Goal: Task Accomplishment & Management: Complete application form

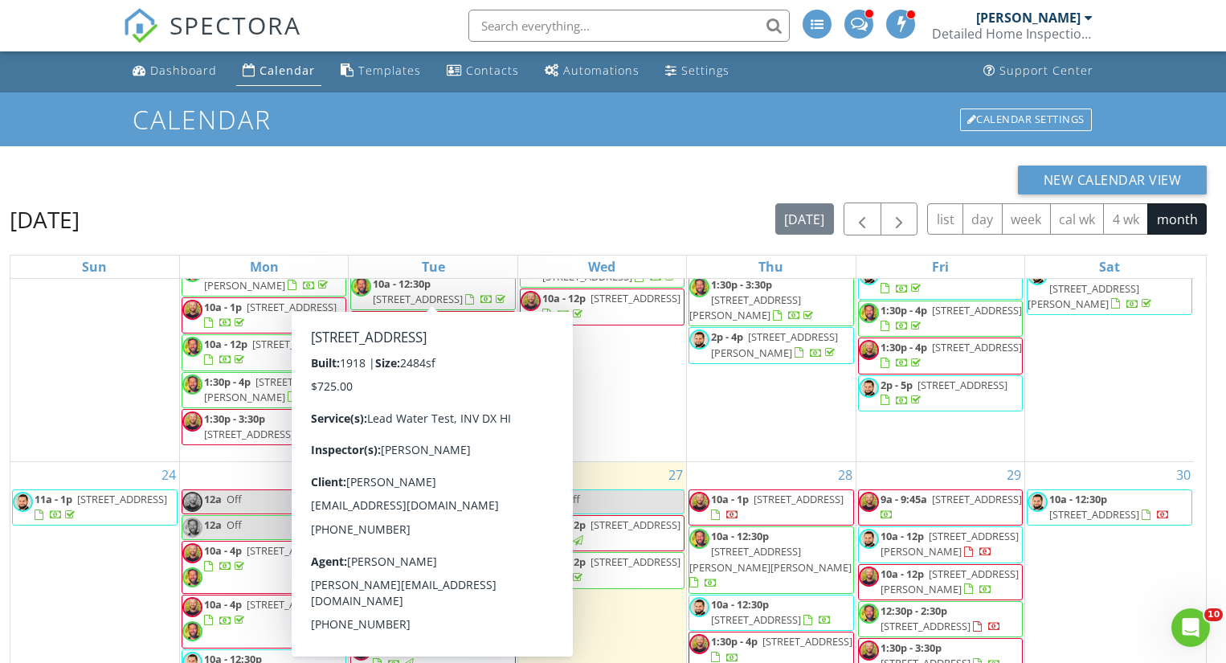
scroll to position [214, 0]
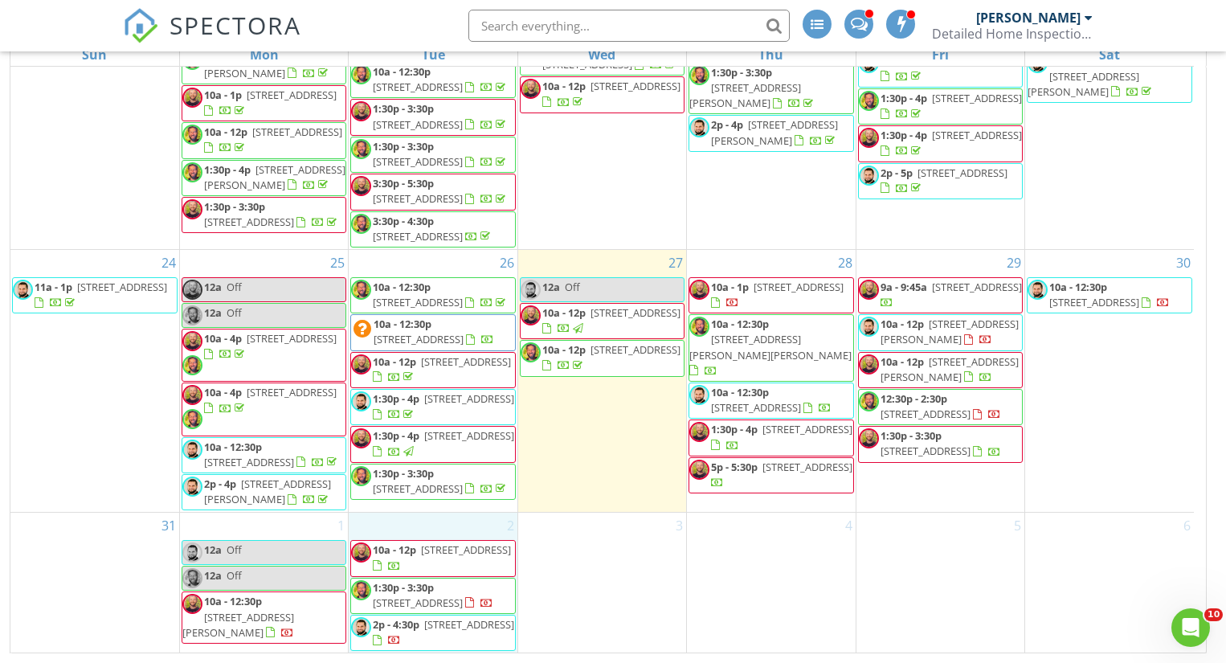
click at [457, 522] on div "2 10a - 12p 3774 W 135th St, Cleveland 44111 1:30p - 3:30p 2150 Glenridge Rd, E…" at bounding box center [433, 583] width 168 height 140
click at [430, 444] on link "Inspection" at bounding box center [430, 456] width 83 height 26
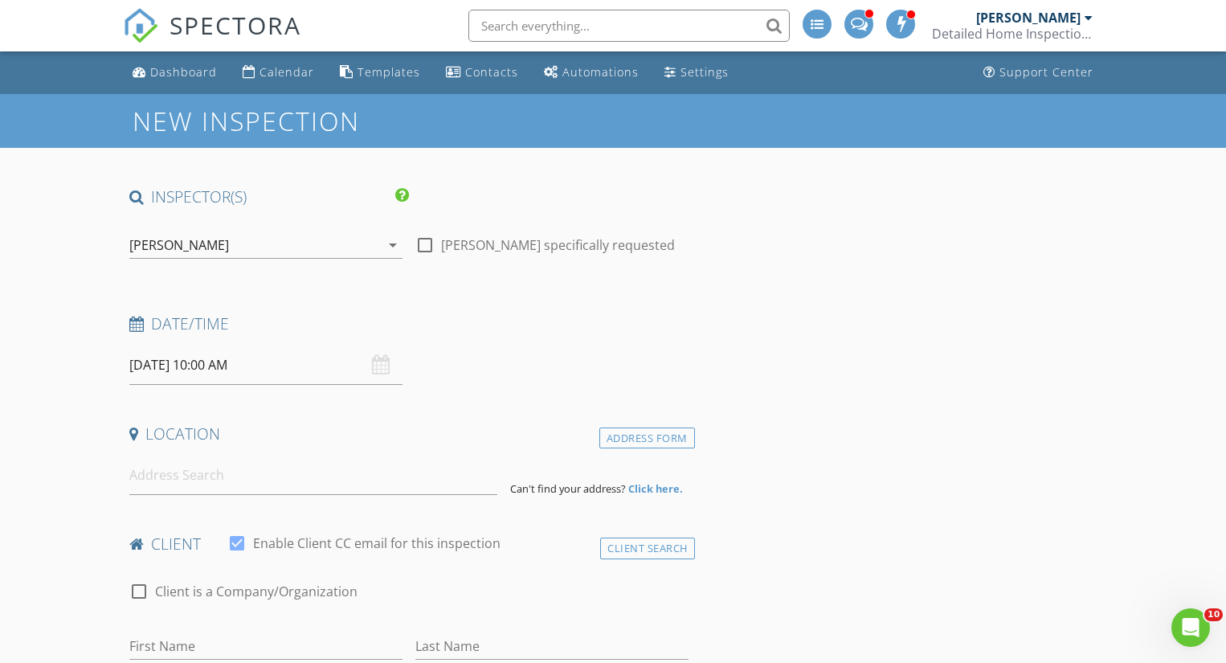
click at [263, 376] on input "09/02/2025 10:00 AM" at bounding box center [265, 365] width 273 height 39
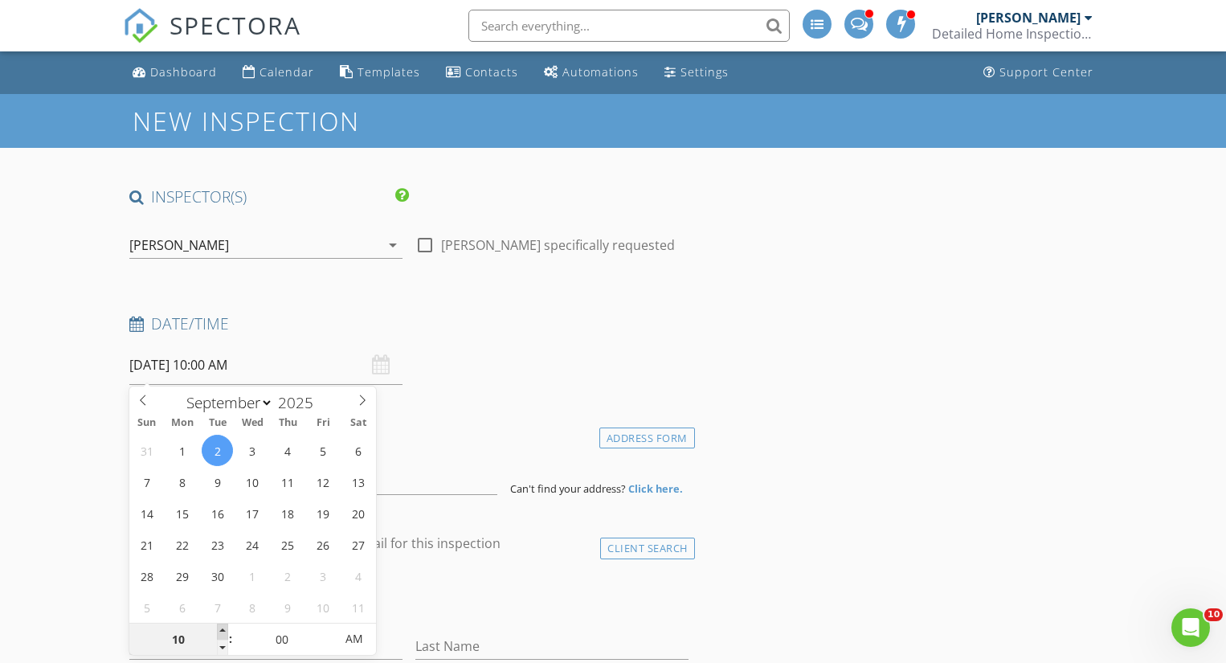
type input "11"
type input "09/02/2025 11:00 AM"
click at [222, 633] on span at bounding box center [222, 632] width 11 height 16
type input "12"
type input "09/02/2025 12:00 PM"
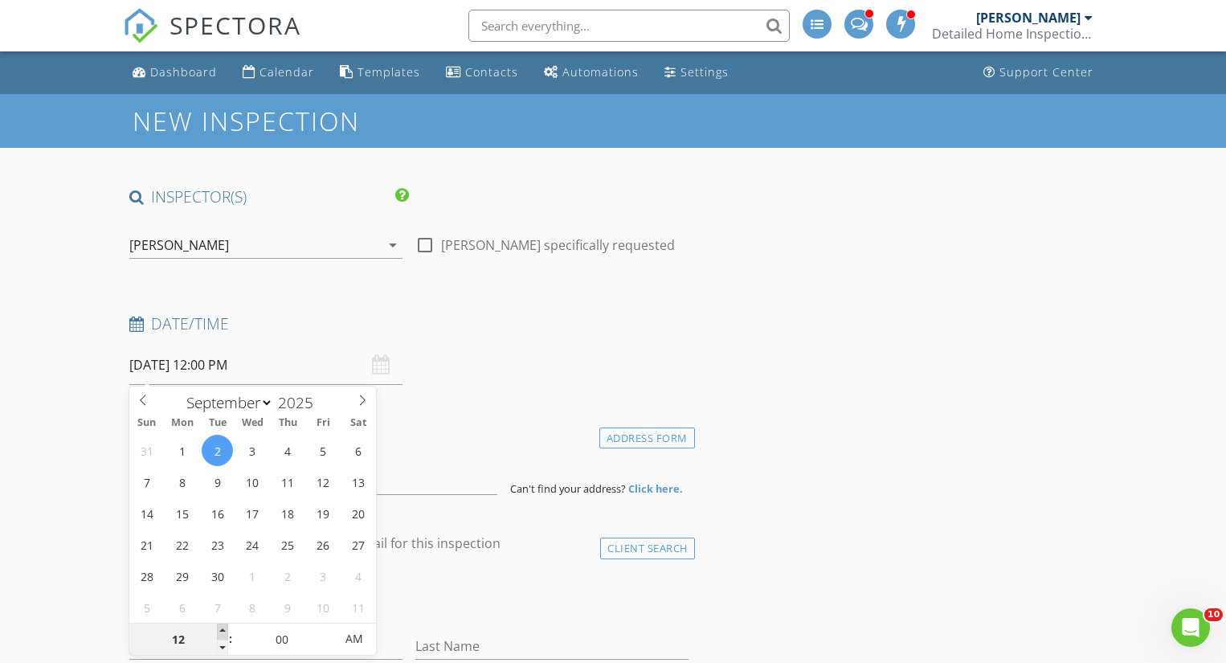
click at [222, 633] on span at bounding box center [222, 632] width 11 height 16
type input "01"
type input "09/02/2025 1:00 PM"
click at [222, 633] on span at bounding box center [222, 632] width 11 height 16
click at [6, 662] on span at bounding box center [6, 663] width 0 height 0
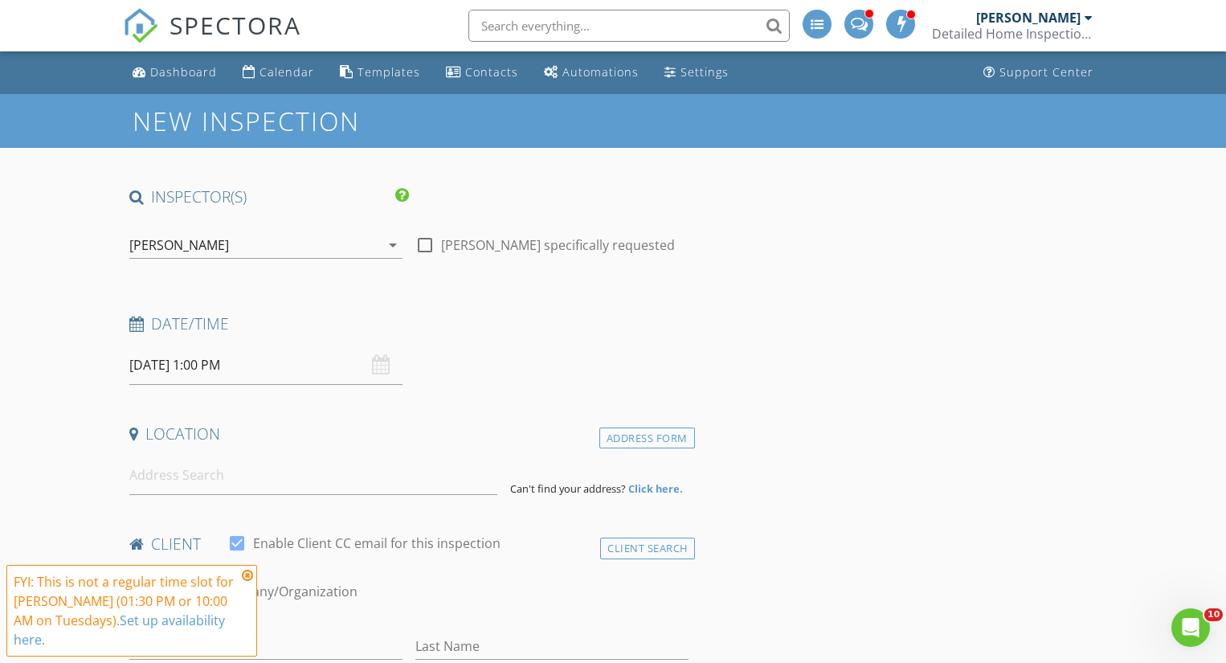
click at [248, 578] on icon at bounding box center [247, 575] width 11 height 13
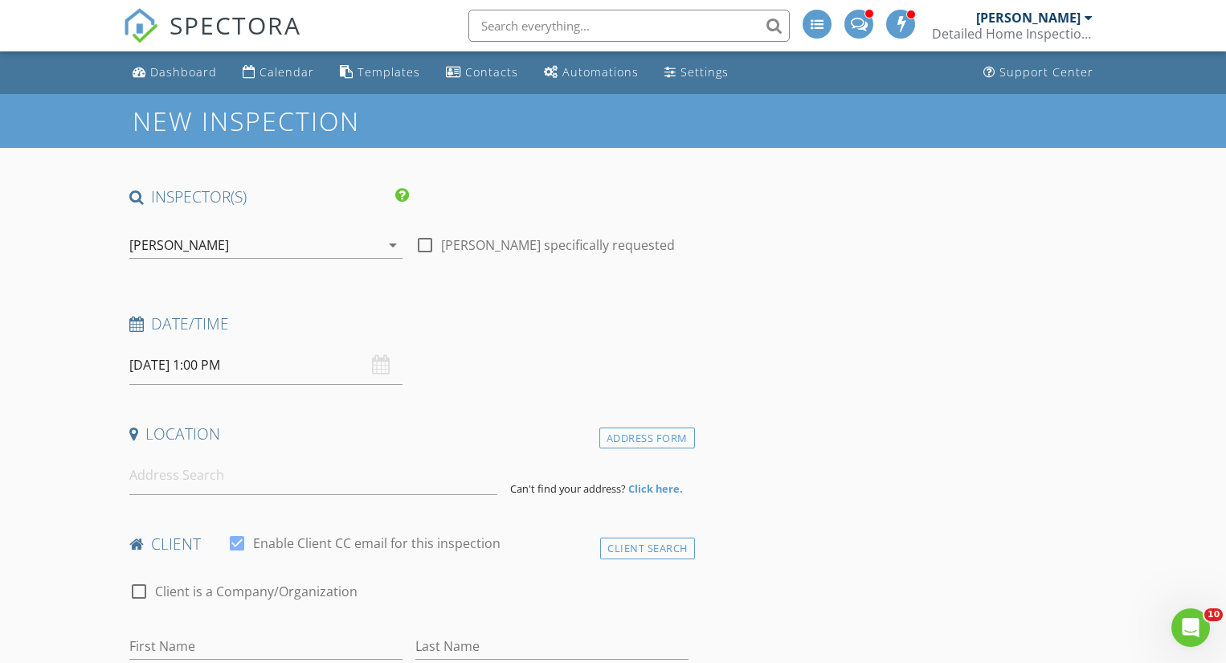
click at [182, 374] on input "09/02/2025 1:00 PM" at bounding box center [265, 365] width 273 height 39
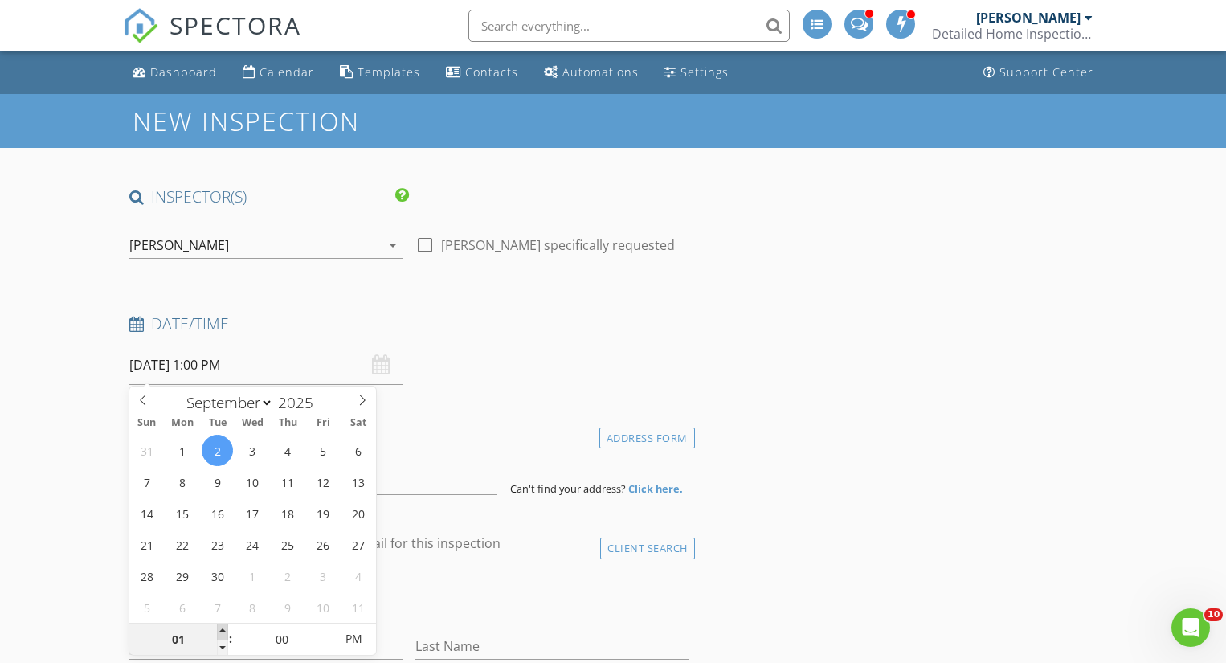
type input "02"
type input "[DATE] 2:00 PM"
click at [223, 629] on span at bounding box center [222, 632] width 11 height 16
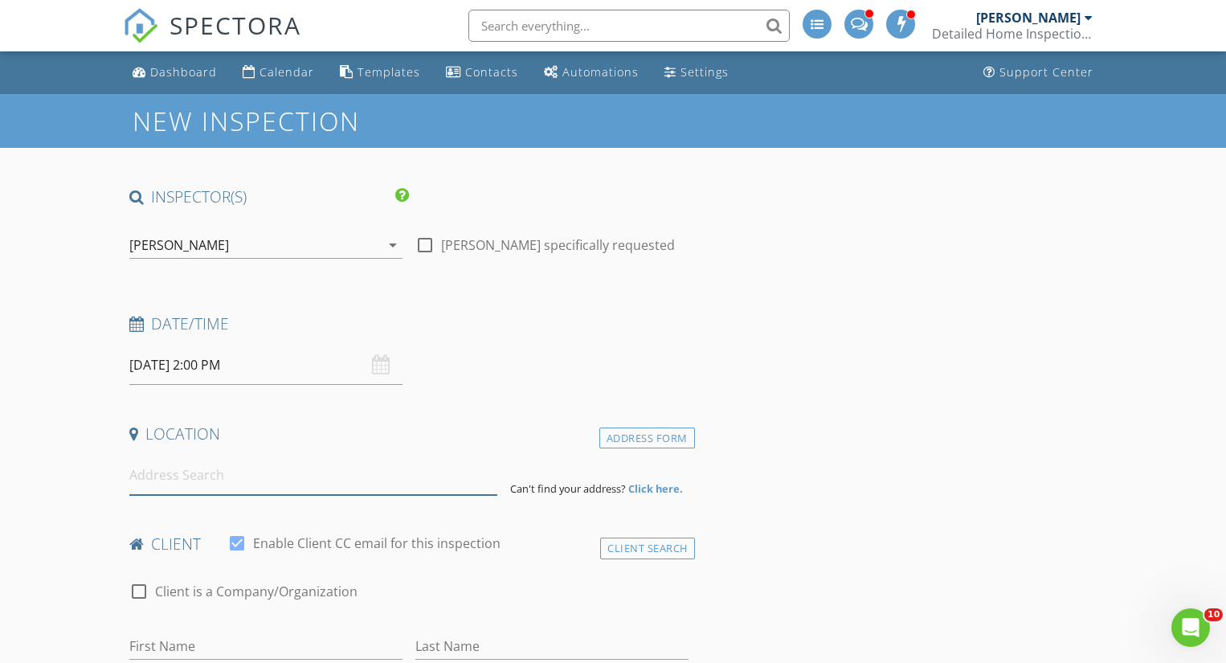
click at [199, 483] on input at bounding box center [313, 475] width 369 height 39
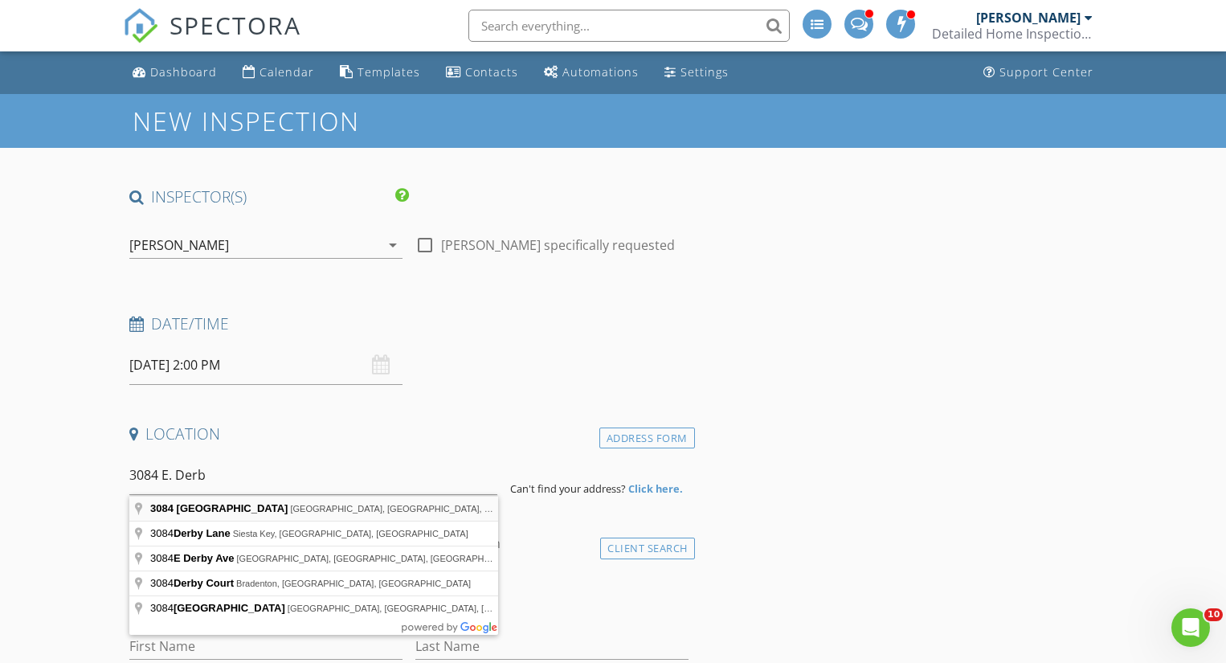
type input "3084 East Derbyshire Road, Cleveland Heights, OH, USA"
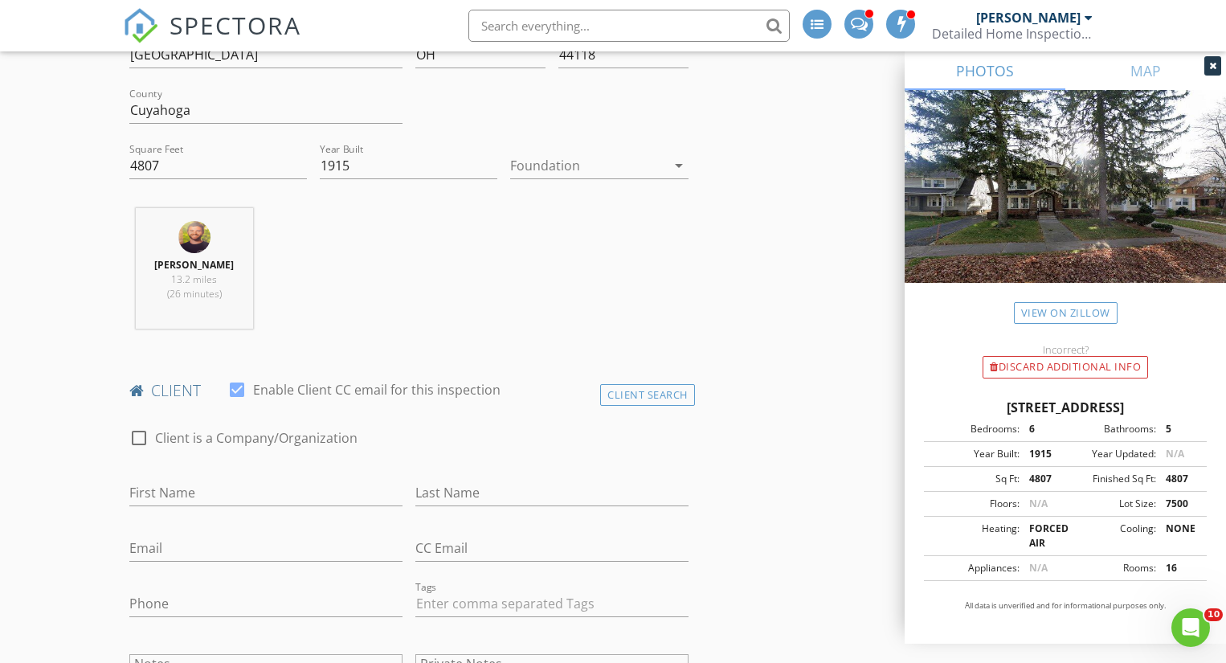
scroll to position [609, 0]
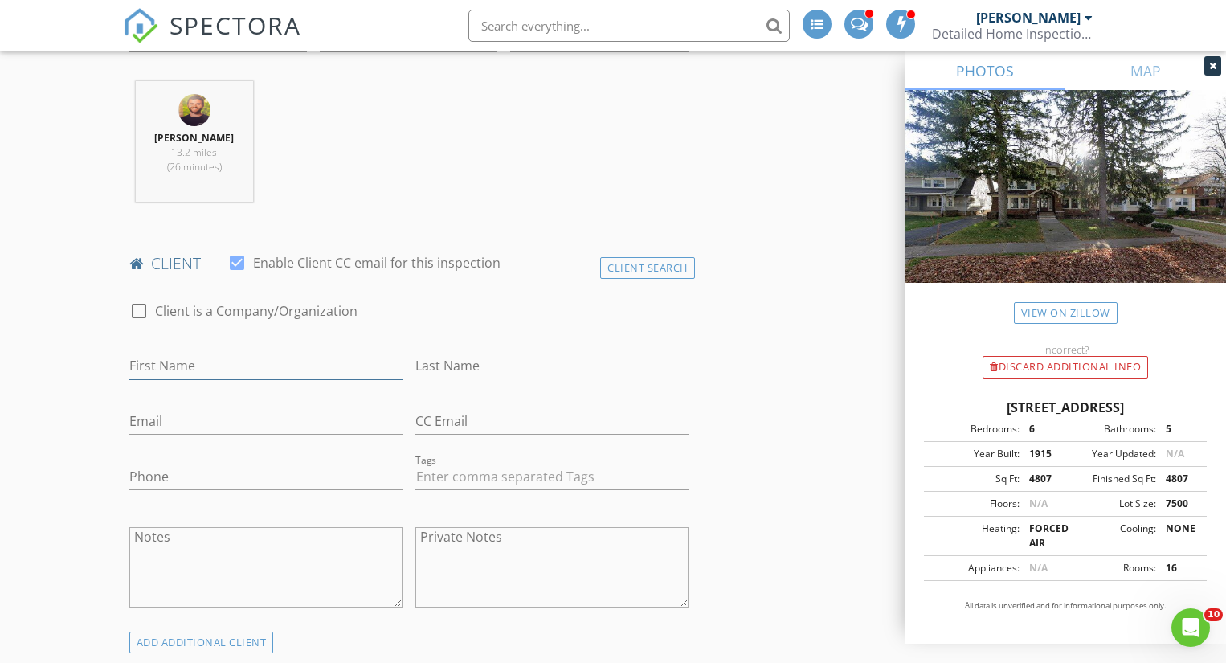
click at [260, 362] on input "First Name" at bounding box center [265, 366] width 273 height 27
click at [250, 362] on input "Serg" at bounding box center [265, 366] width 273 height 27
type input "[PERSON_NAME]"
click at [510, 368] on input "Last Name" at bounding box center [552, 366] width 273 height 27
type input "Rascoff"
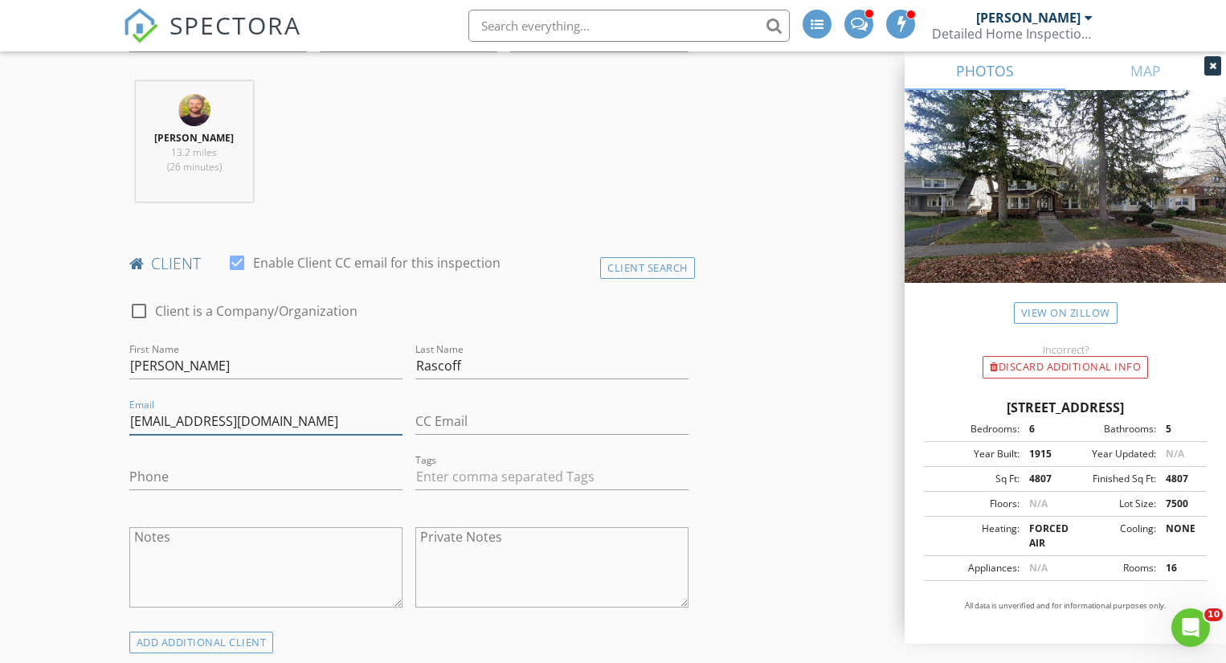
type input "[EMAIL_ADDRESS][DOMAIN_NAME]"
type input "[PHONE_NUMBER]"
click at [264, 451] on div "Phone 917-655-8579" at bounding box center [266, 478] width 286 height 55
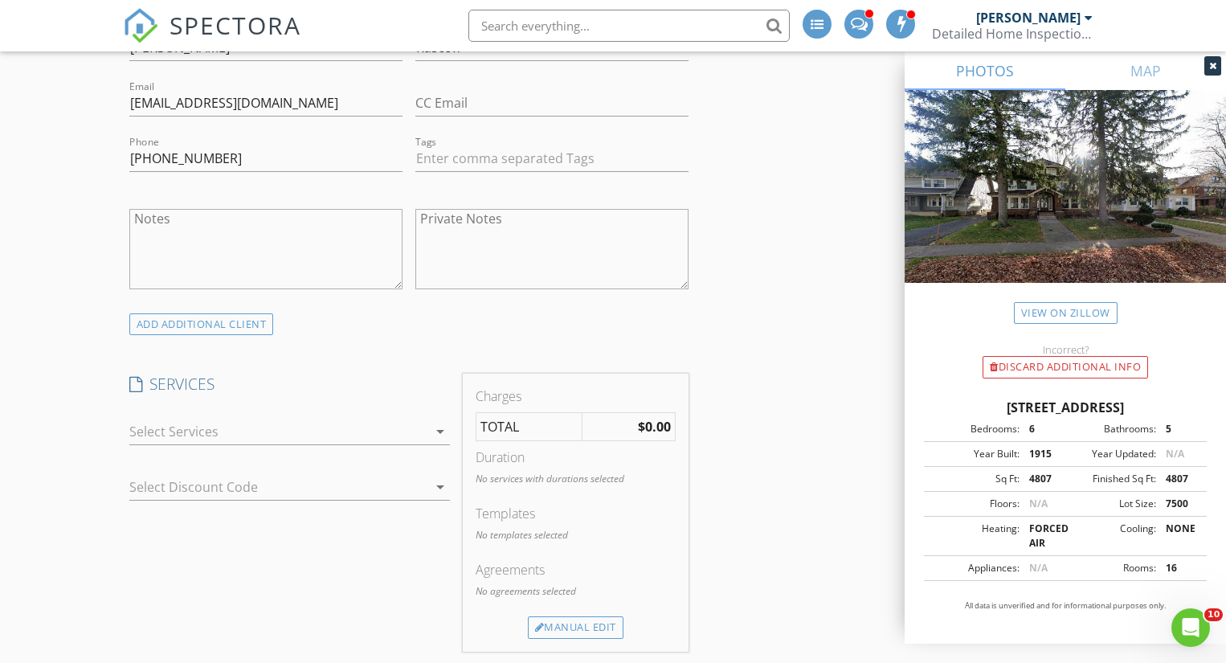
scroll to position [1004, 0]
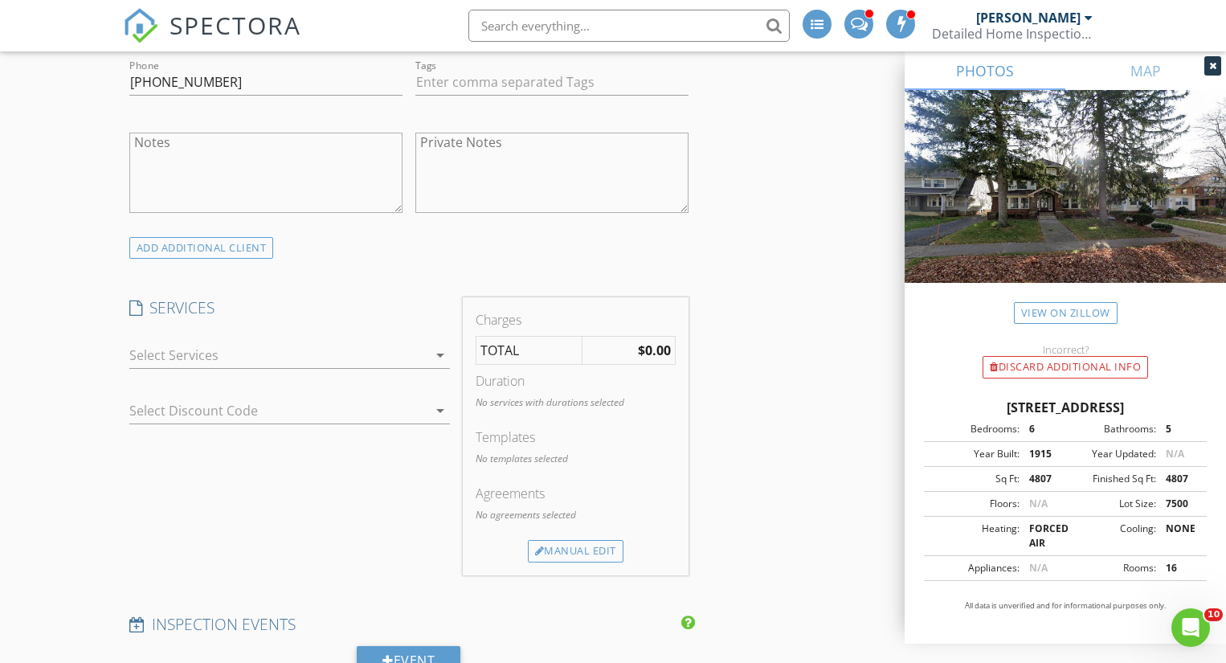
click at [287, 354] on div at bounding box center [278, 355] width 298 height 26
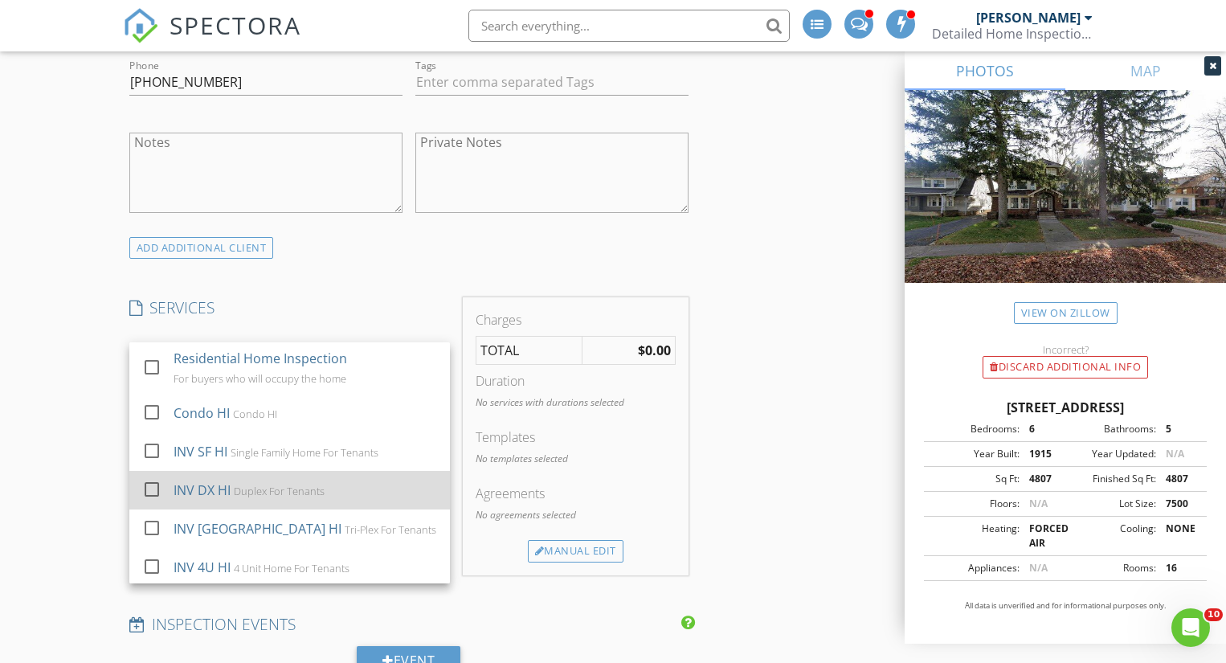
click at [281, 489] on div "Duplex For Tenants" at bounding box center [278, 491] width 91 height 13
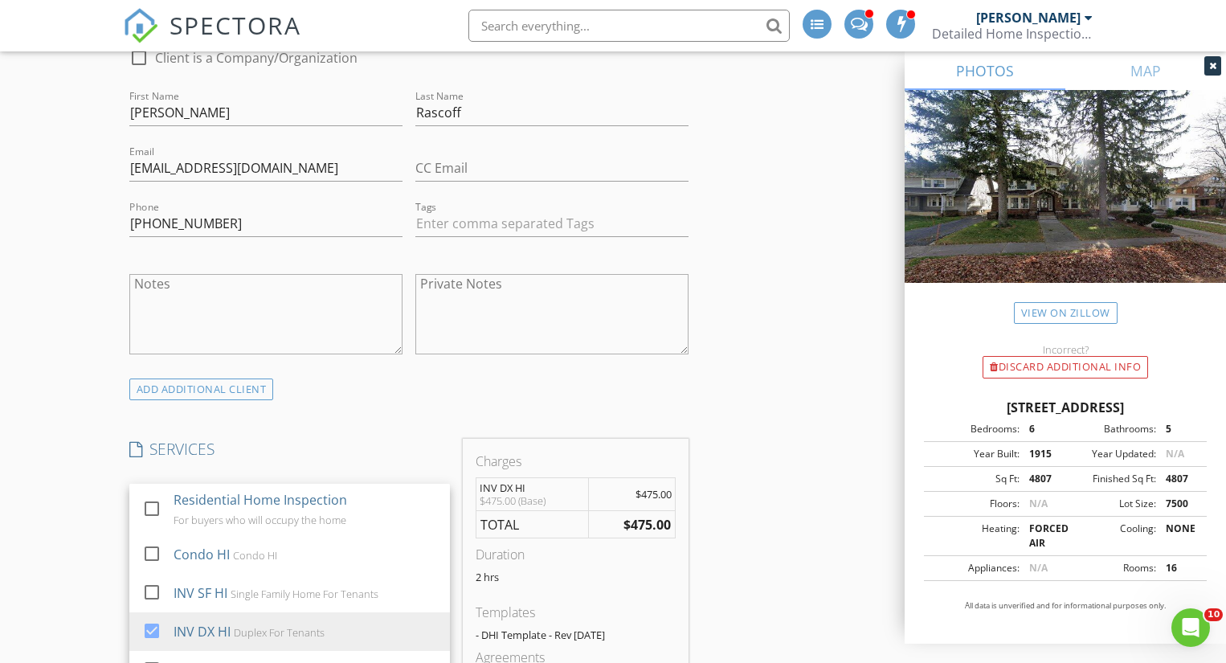
scroll to position [967, 0]
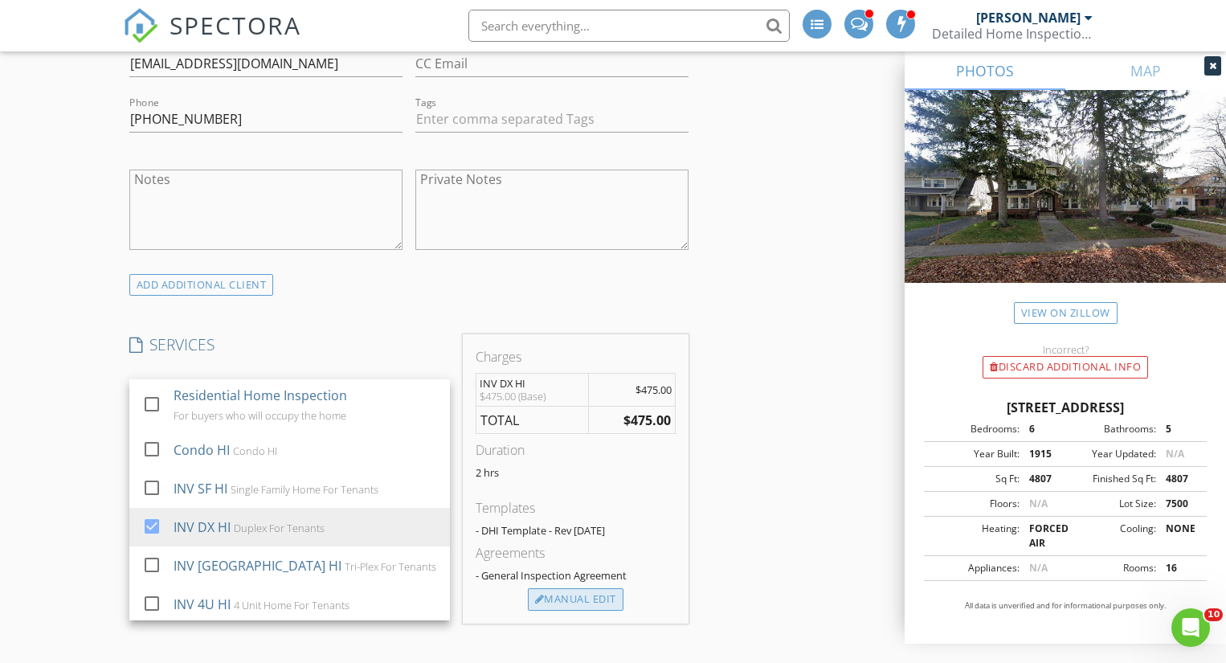
click at [566, 596] on div "Manual Edit" at bounding box center [576, 599] width 96 height 23
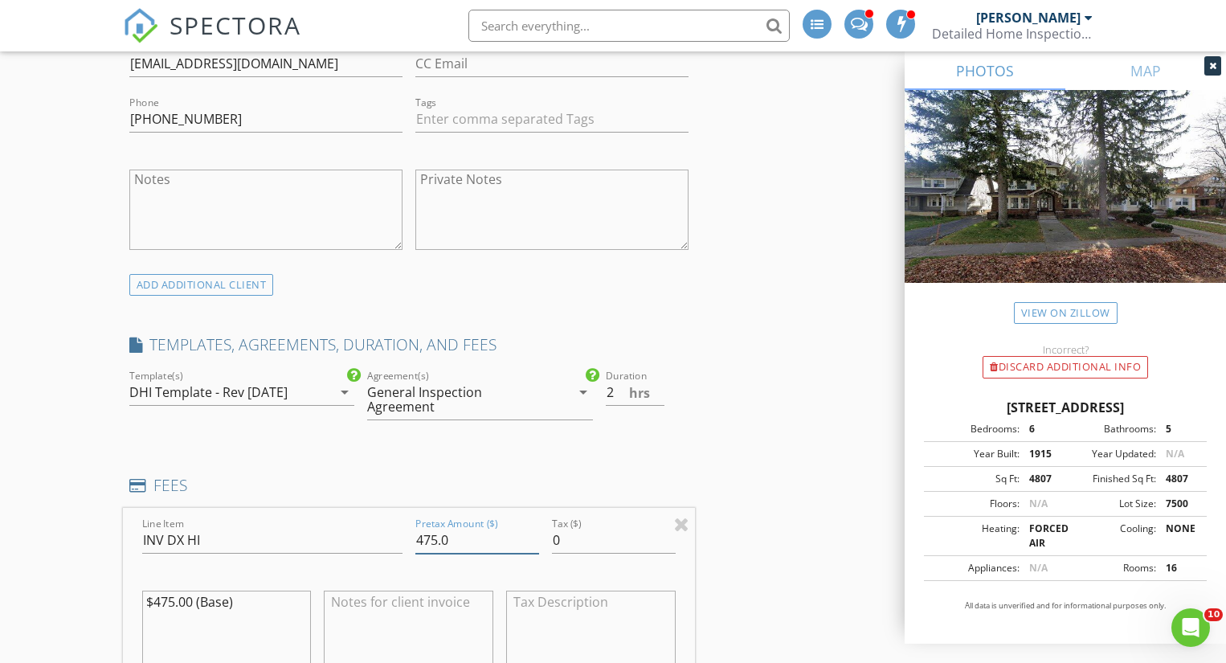
drag, startPoint x: 439, startPoint y: 523, endPoint x: 382, endPoint y: 523, distance: 57.1
click at [382, 523] on div "Line Item INV DX HI Pretax Amount ($) 475.0 Tax ($) 0 $475.00 (Base)" at bounding box center [409, 605] width 572 height 194
type input "650.0"
click at [646, 401] on input "2" at bounding box center [635, 392] width 59 height 27
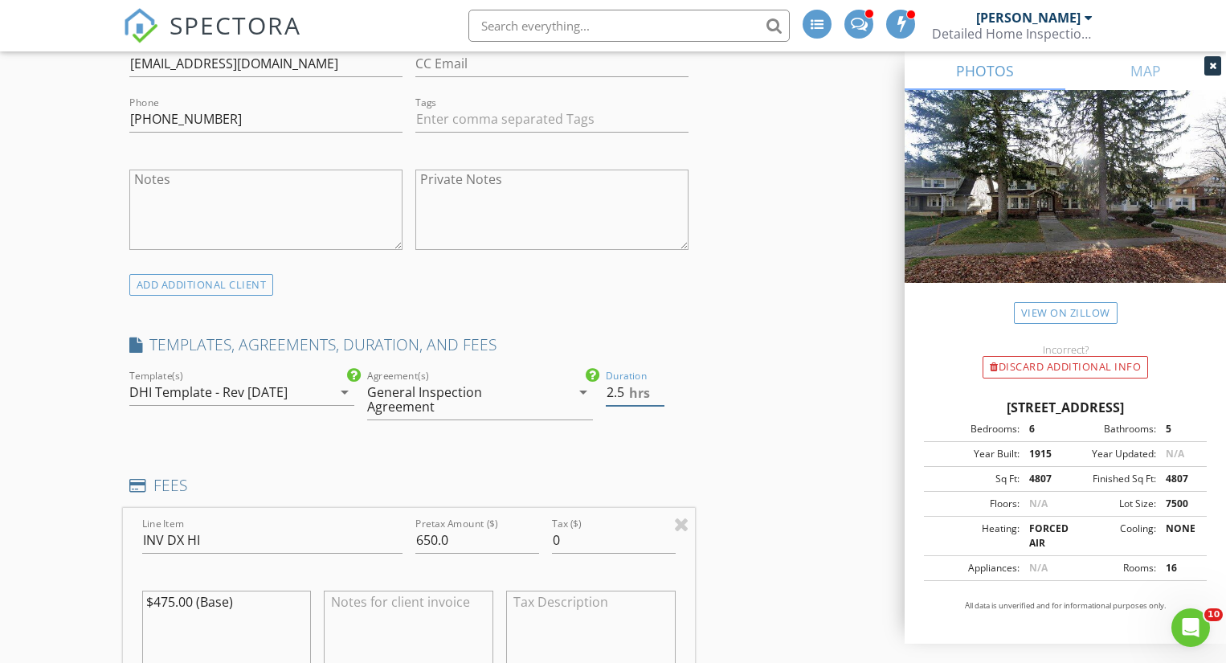
click at [657, 389] on input "2.5" at bounding box center [635, 392] width 59 height 27
type input "3"
click at [658, 388] on input "3" at bounding box center [635, 392] width 59 height 27
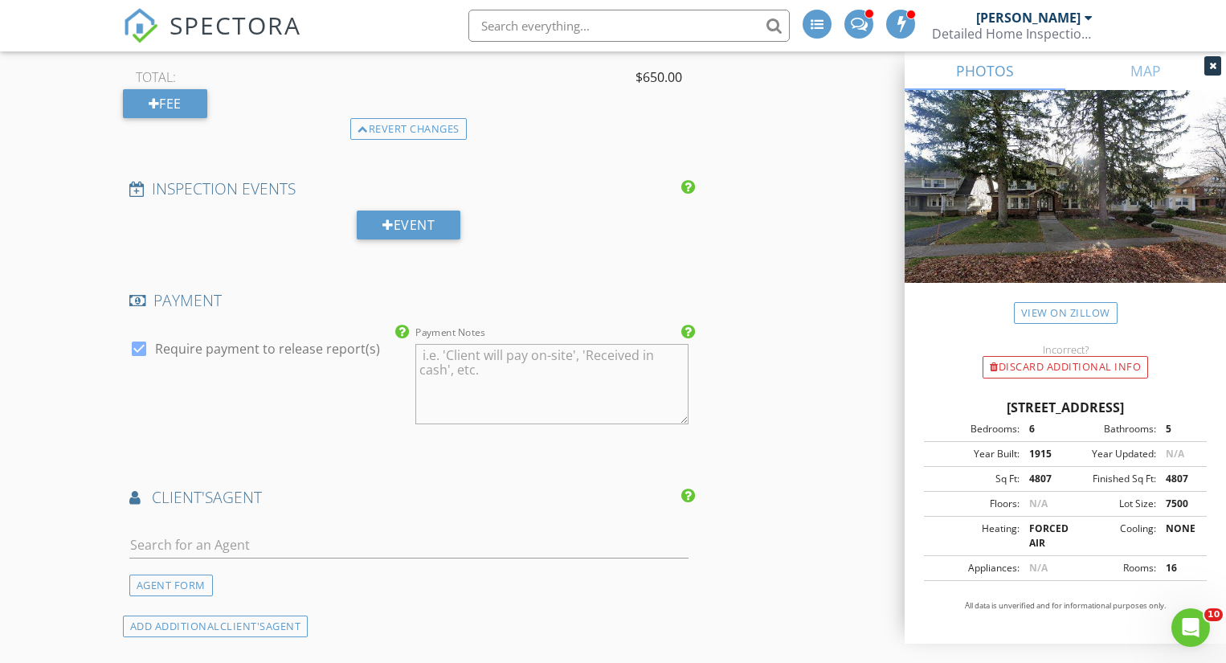
scroll to position [1671, 0]
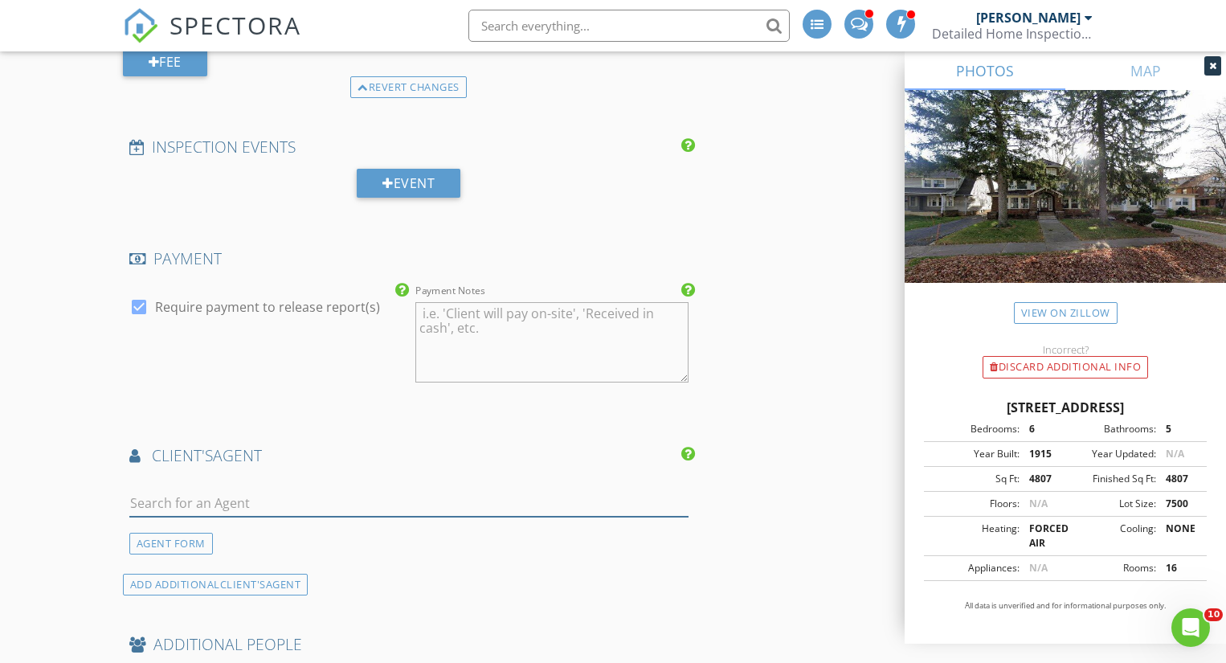
click at [364, 490] on input "text" at bounding box center [408, 503] width 559 height 27
type input "E"
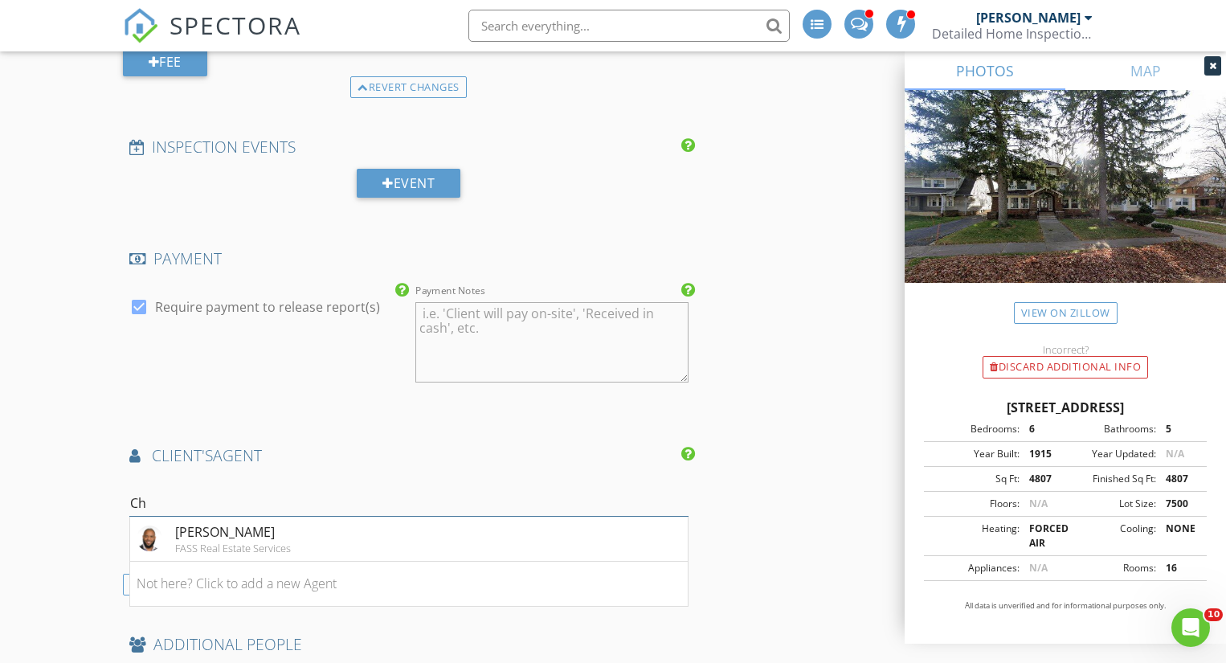
type input "C"
click at [174, 533] on div "AGENT FORM" at bounding box center [171, 544] width 84 height 22
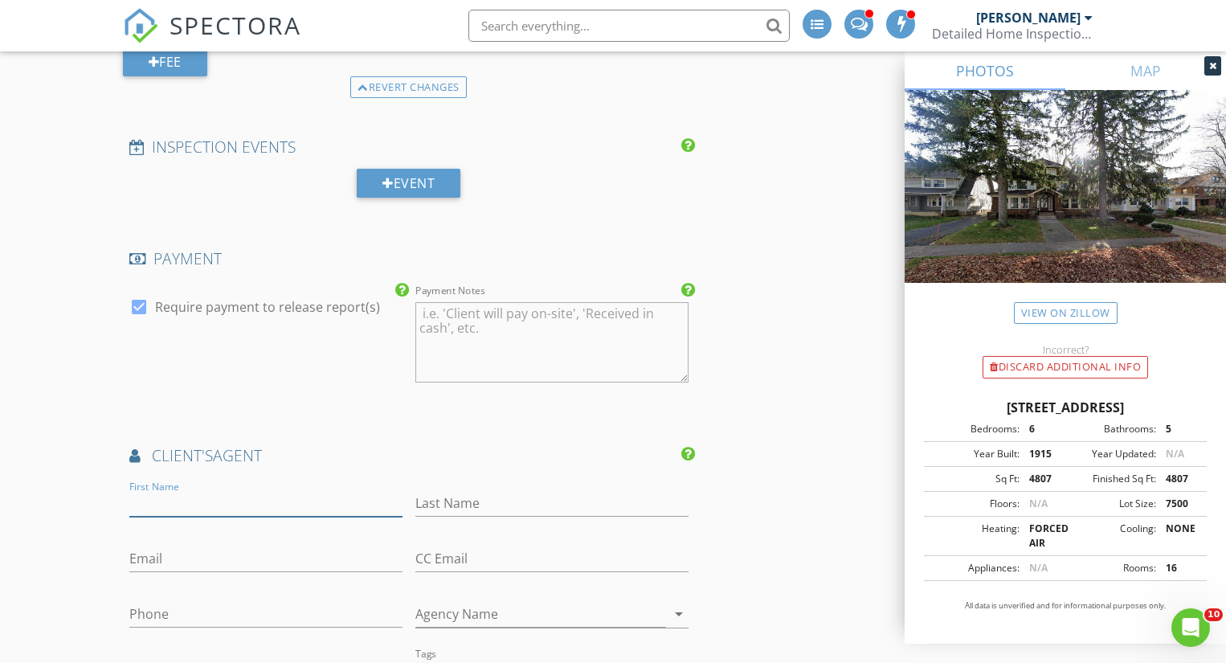
click at [177, 492] on input "First Name" at bounding box center [265, 503] width 273 height 27
type input "[PERSON_NAME]"
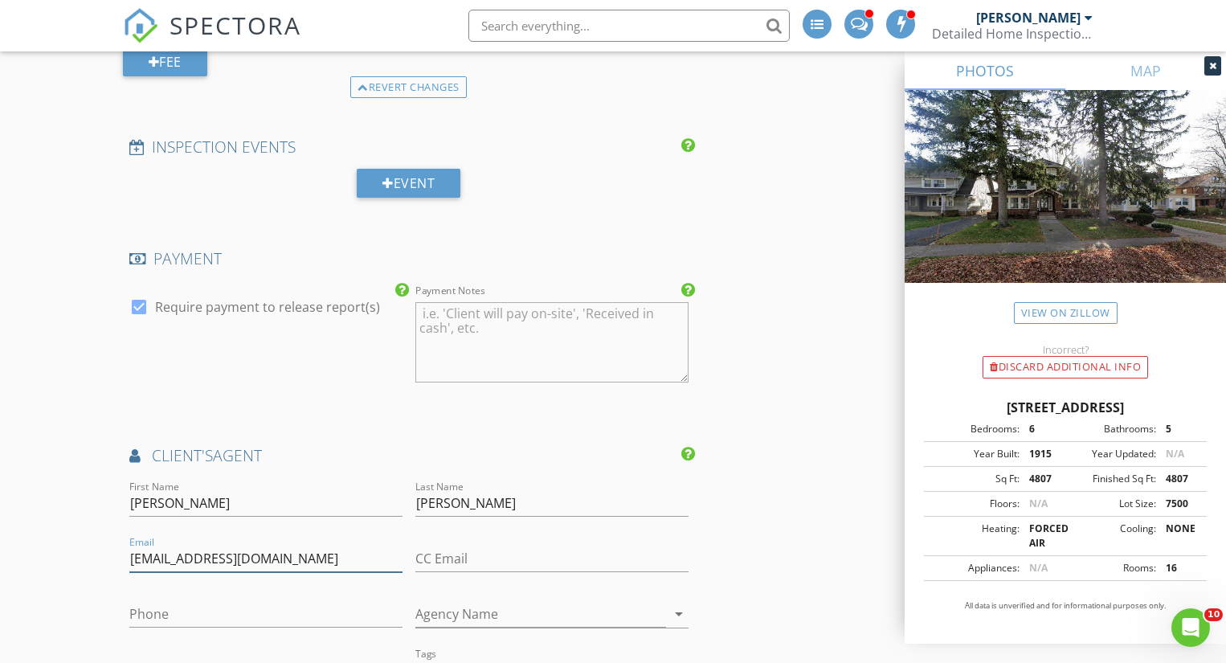
type input "[EMAIL_ADDRESS][DOMAIN_NAME]"
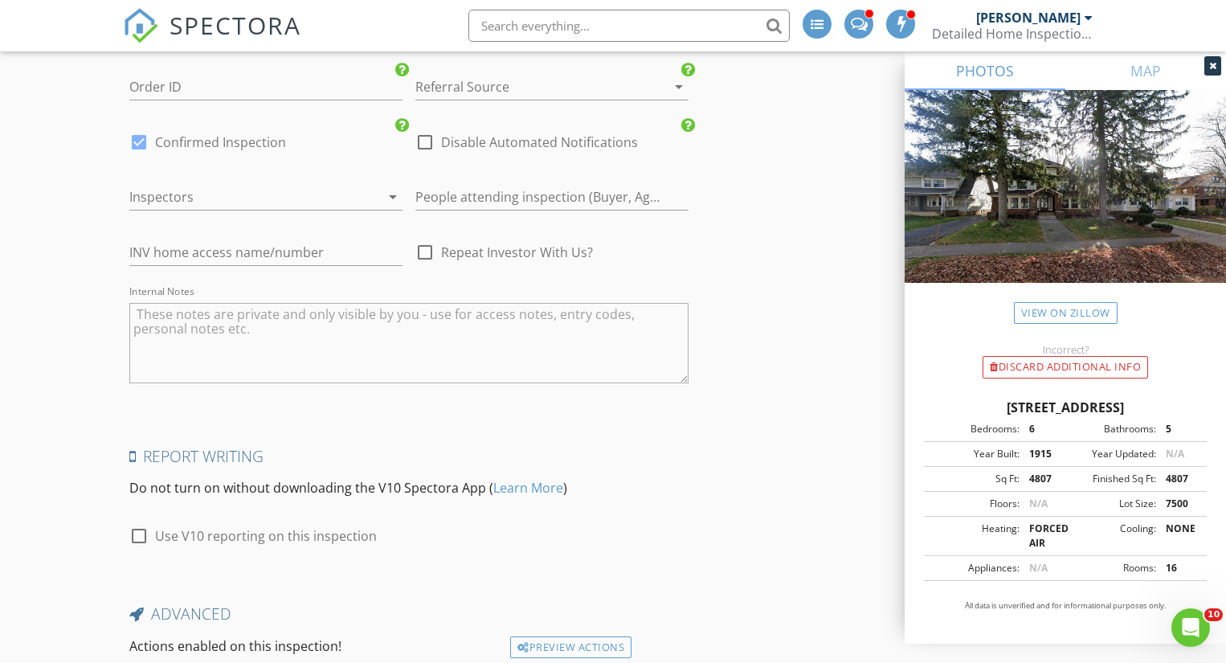
scroll to position [2774, 0]
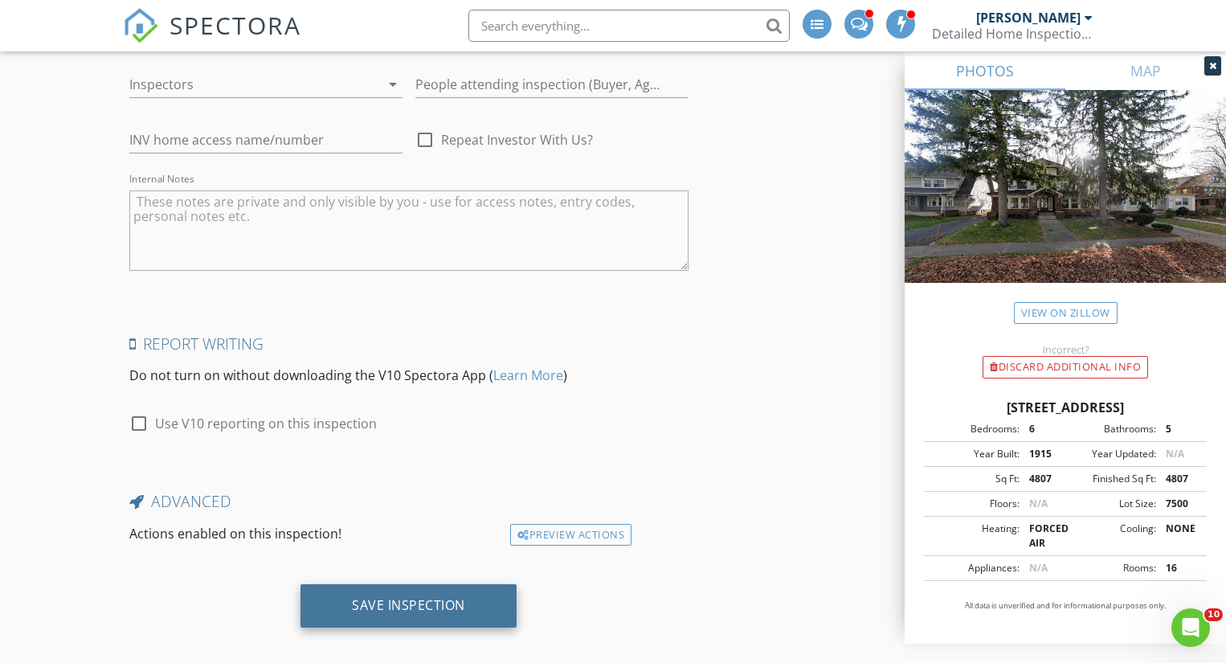
click at [394, 597] on div "Save Inspection" at bounding box center [408, 605] width 113 height 16
